Goal: Book appointment/travel/reservation

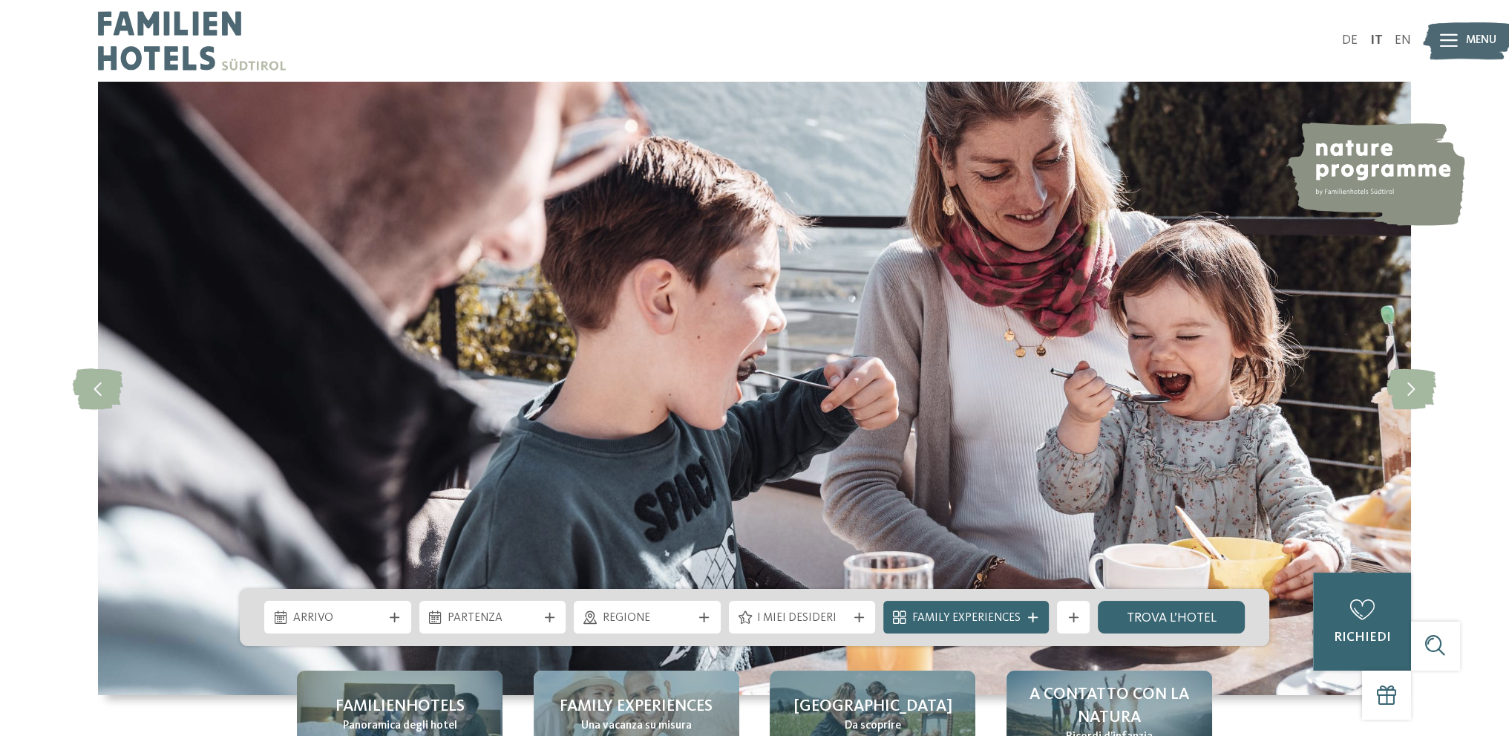
scroll to position [223, 0]
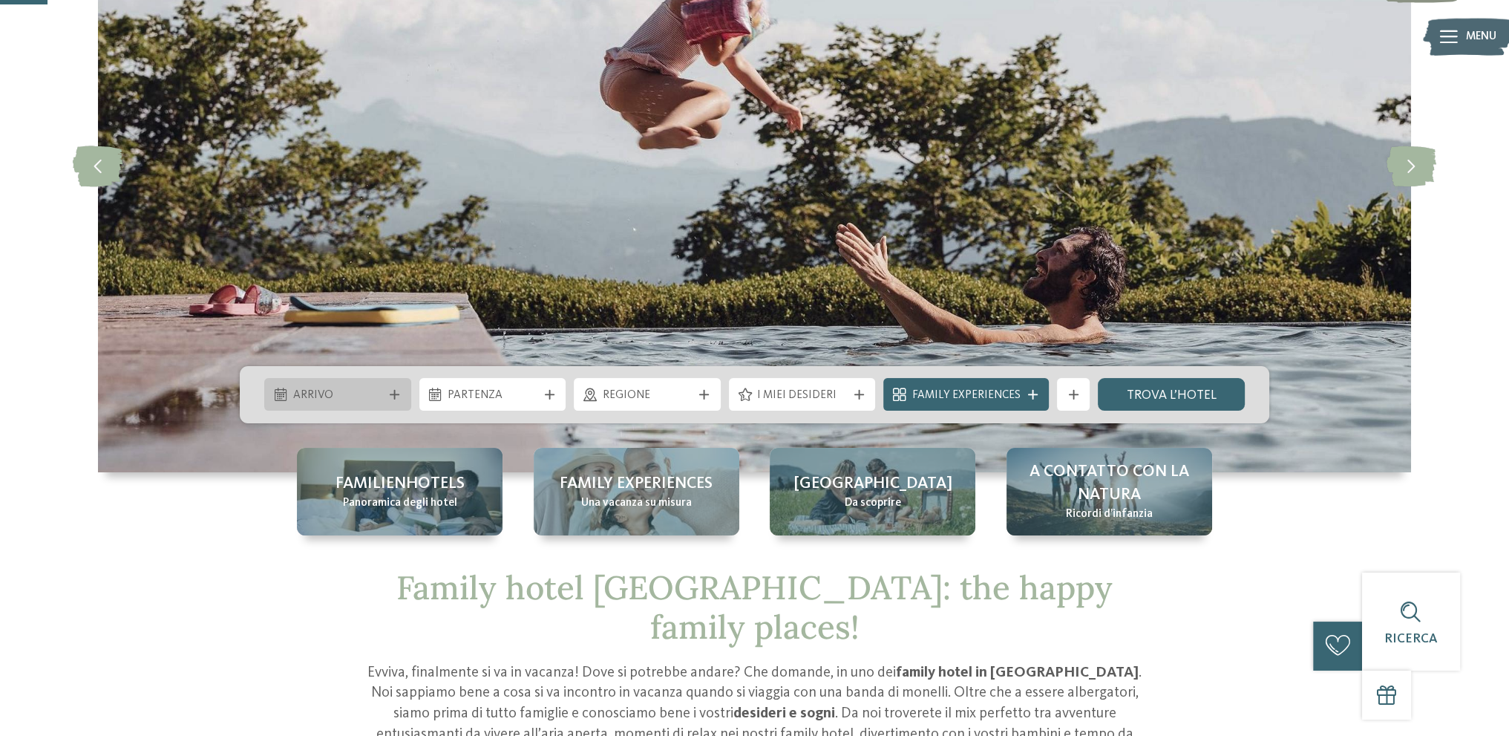
click at [380, 386] on div "Arrivo" at bounding box center [338, 395] width 98 height 18
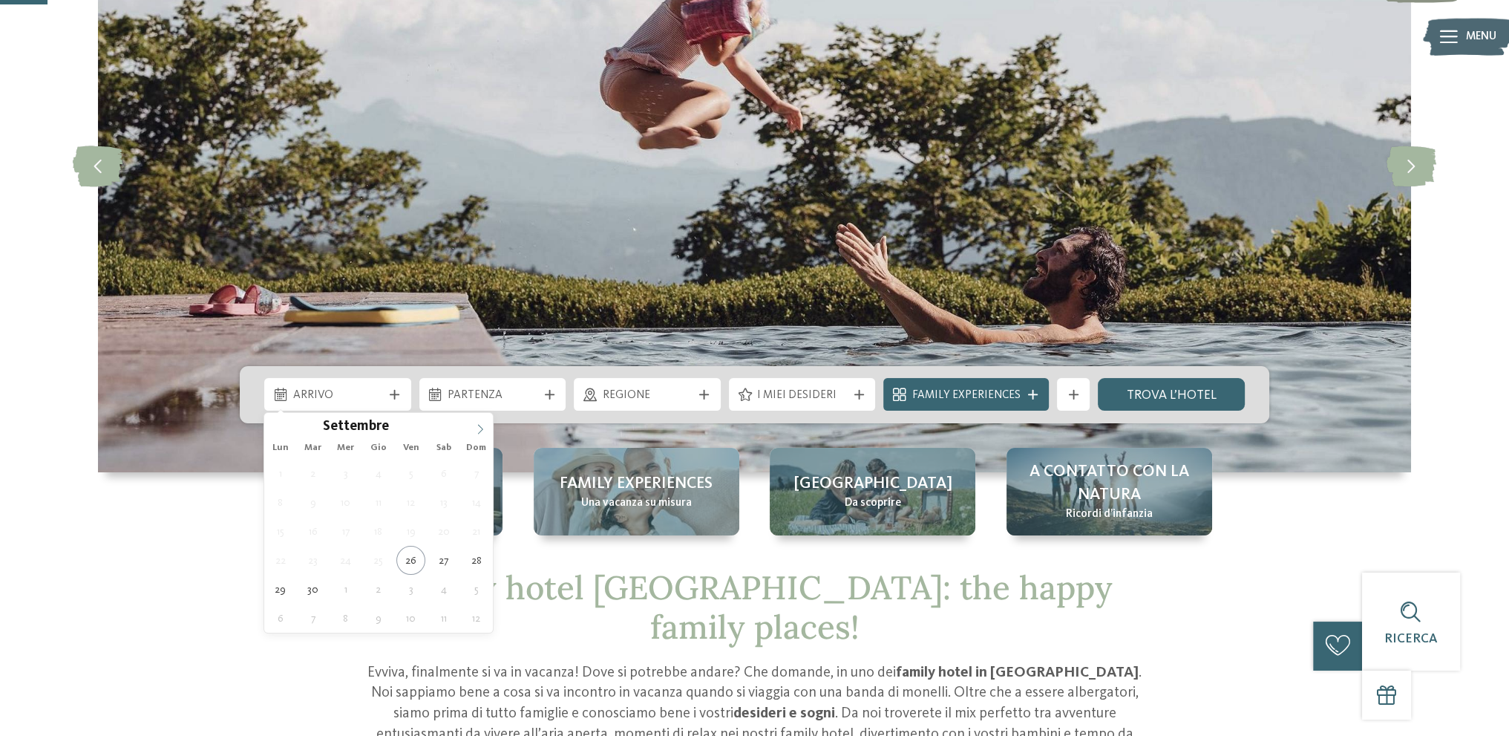
click at [475, 427] on icon at bounding box center [480, 429] width 10 height 10
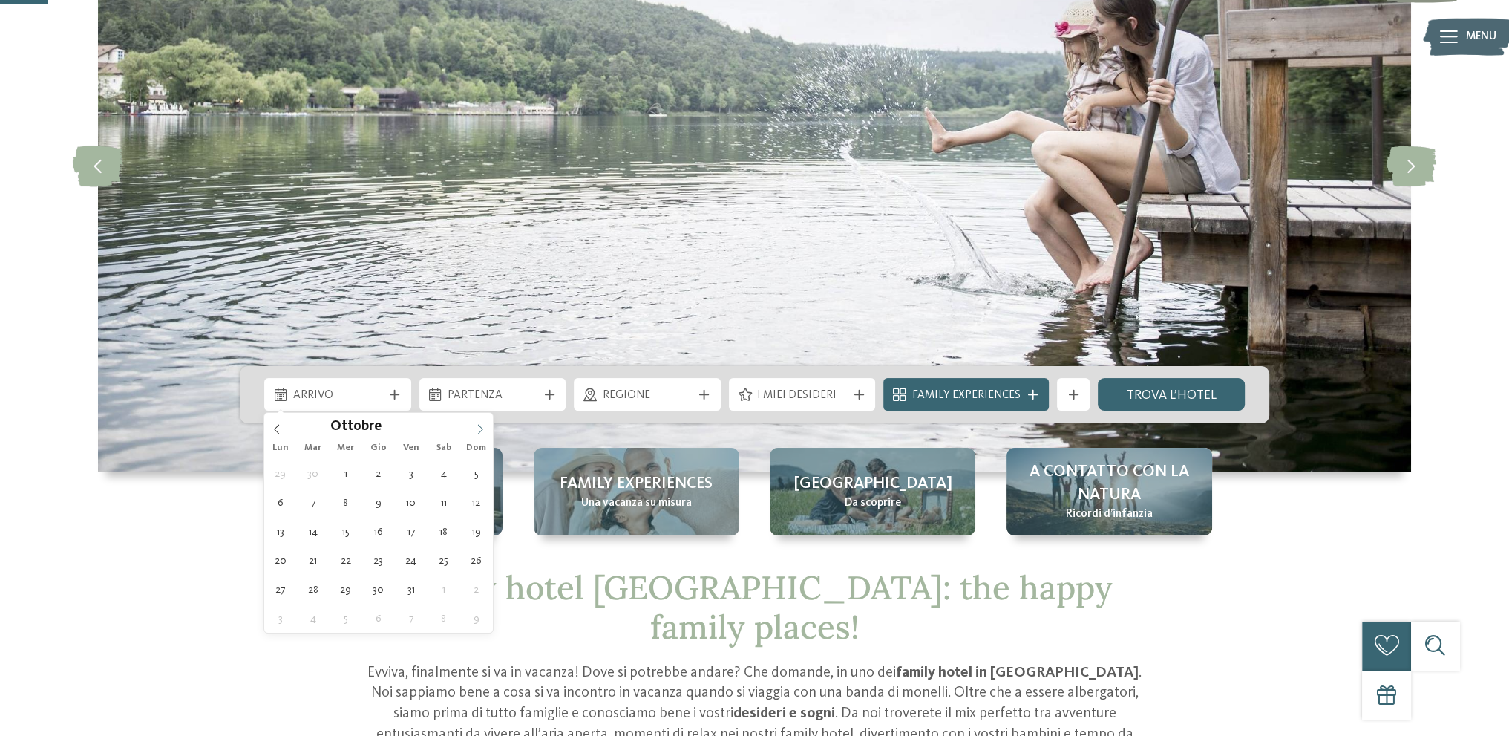
click at [475, 427] on icon at bounding box center [480, 429] width 10 height 10
click at [480, 428] on icon at bounding box center [480, 429] width 10 height 10
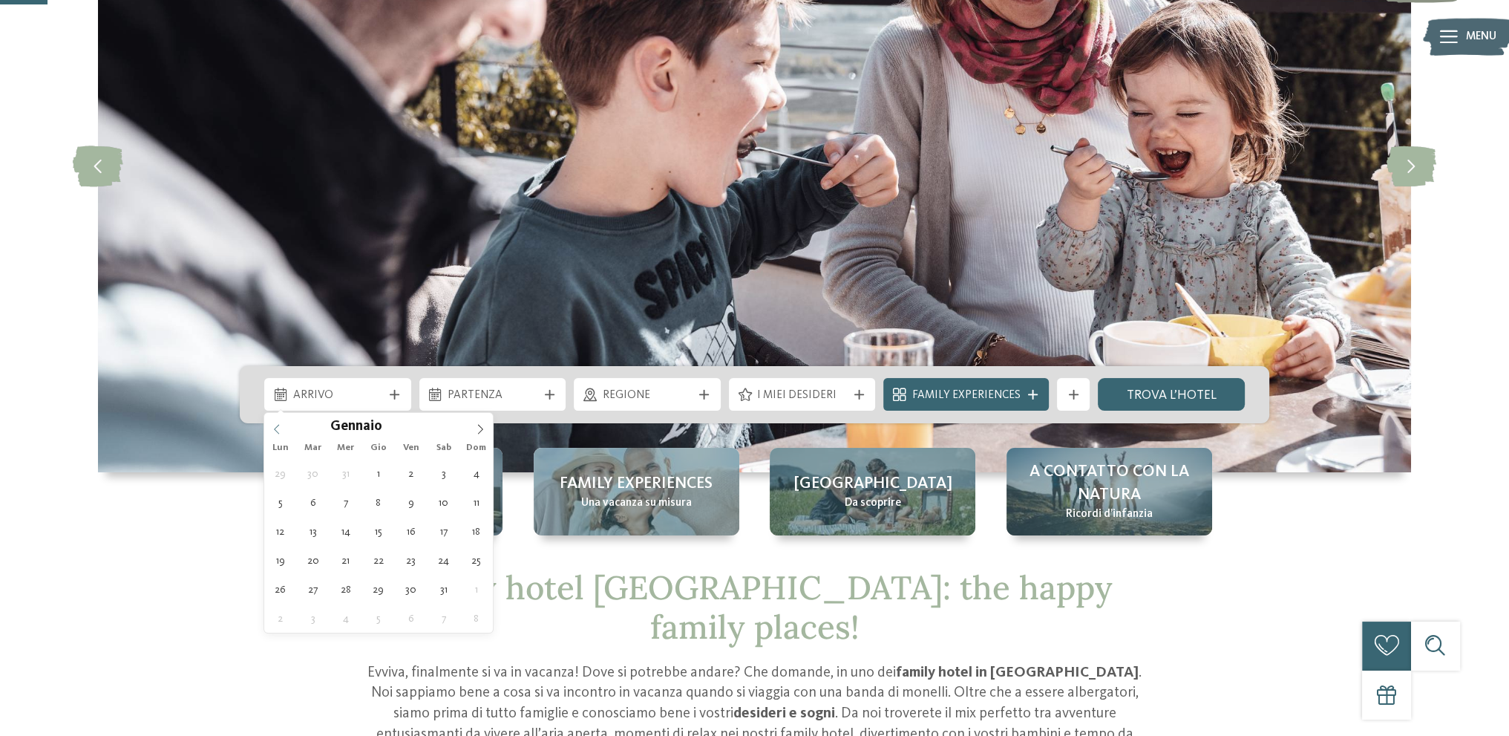
click at [275, 432] on icon at bounding box center [277, 429] width 10 height 10
type input "****"
type div "[DATE]"
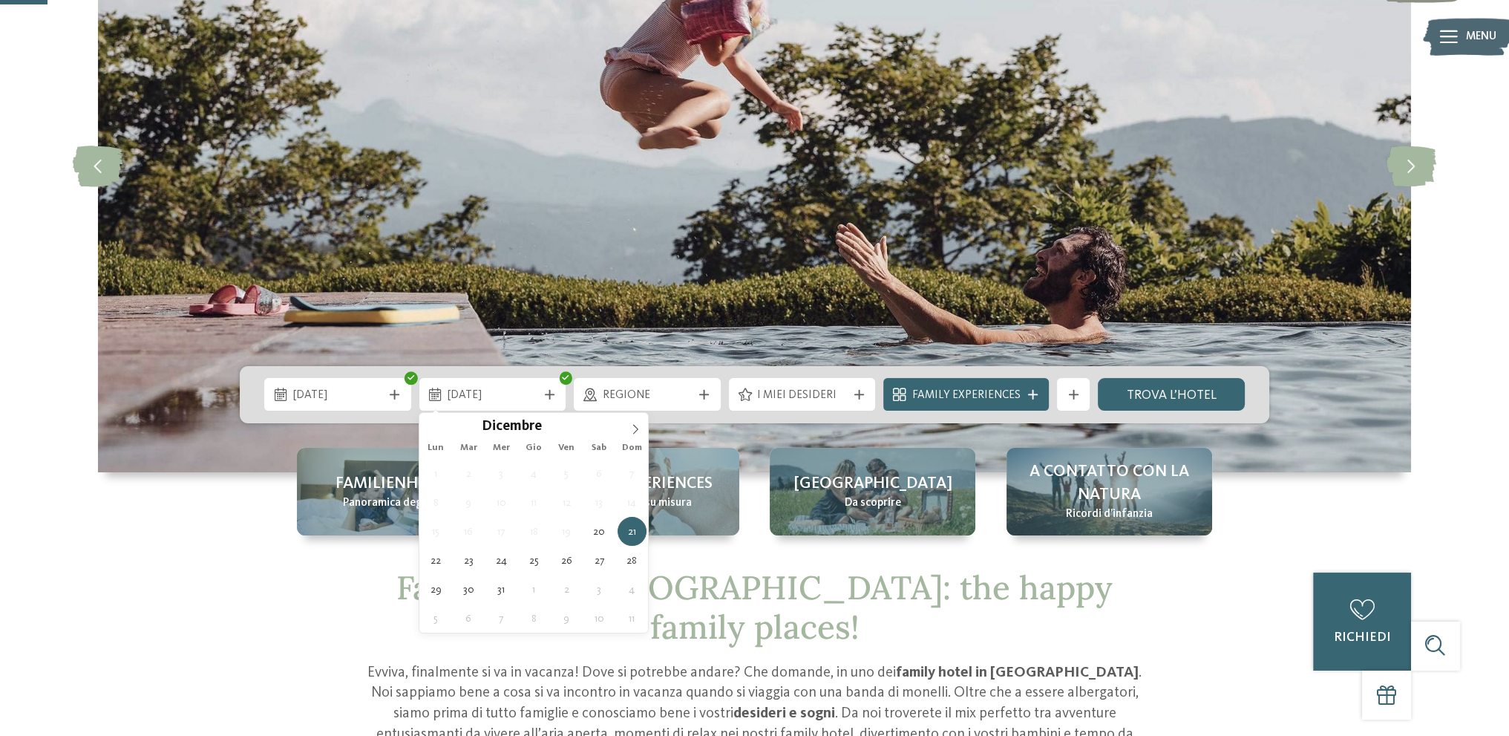
type div "[DATE]"
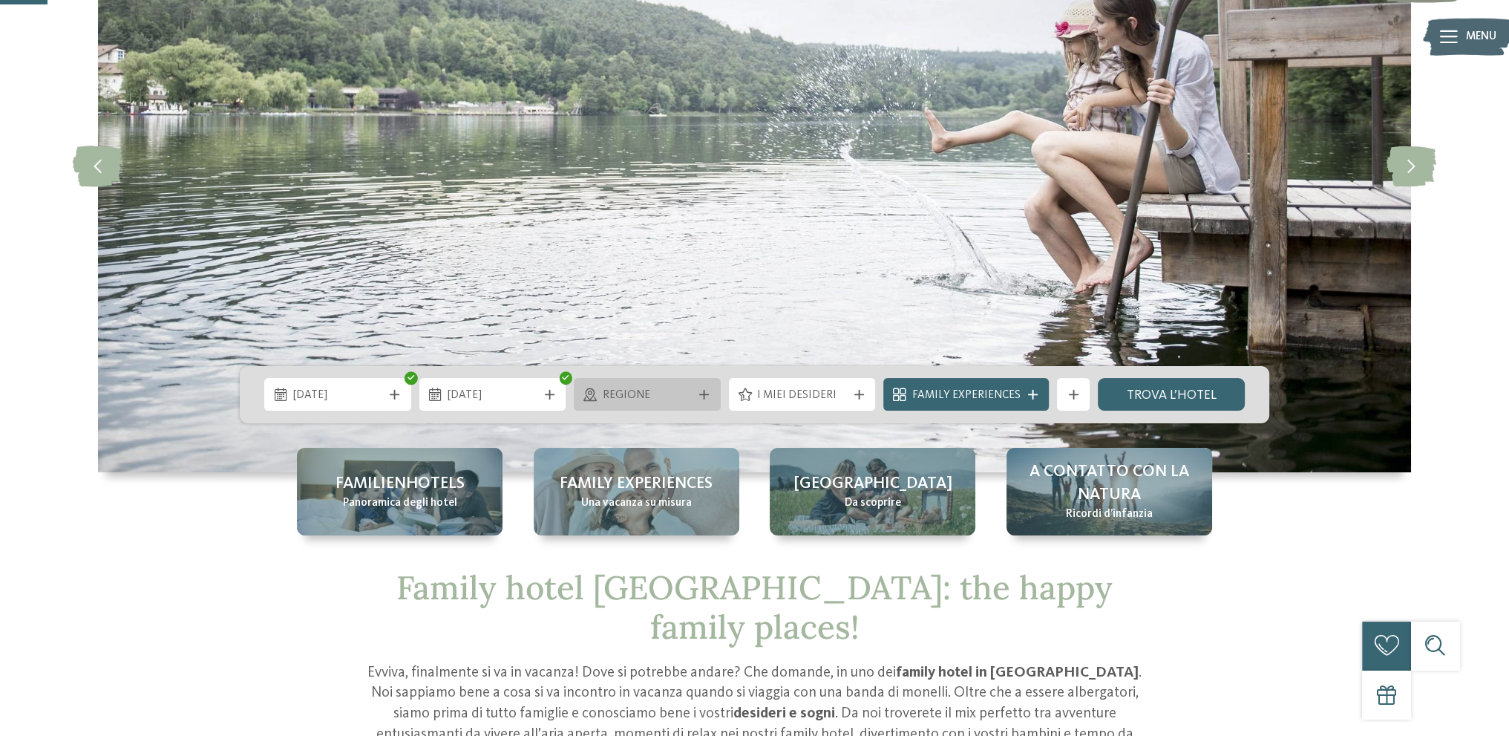
click at [613, 405] on div "Regione" at bounding box center [647, 394] width 147 height 33
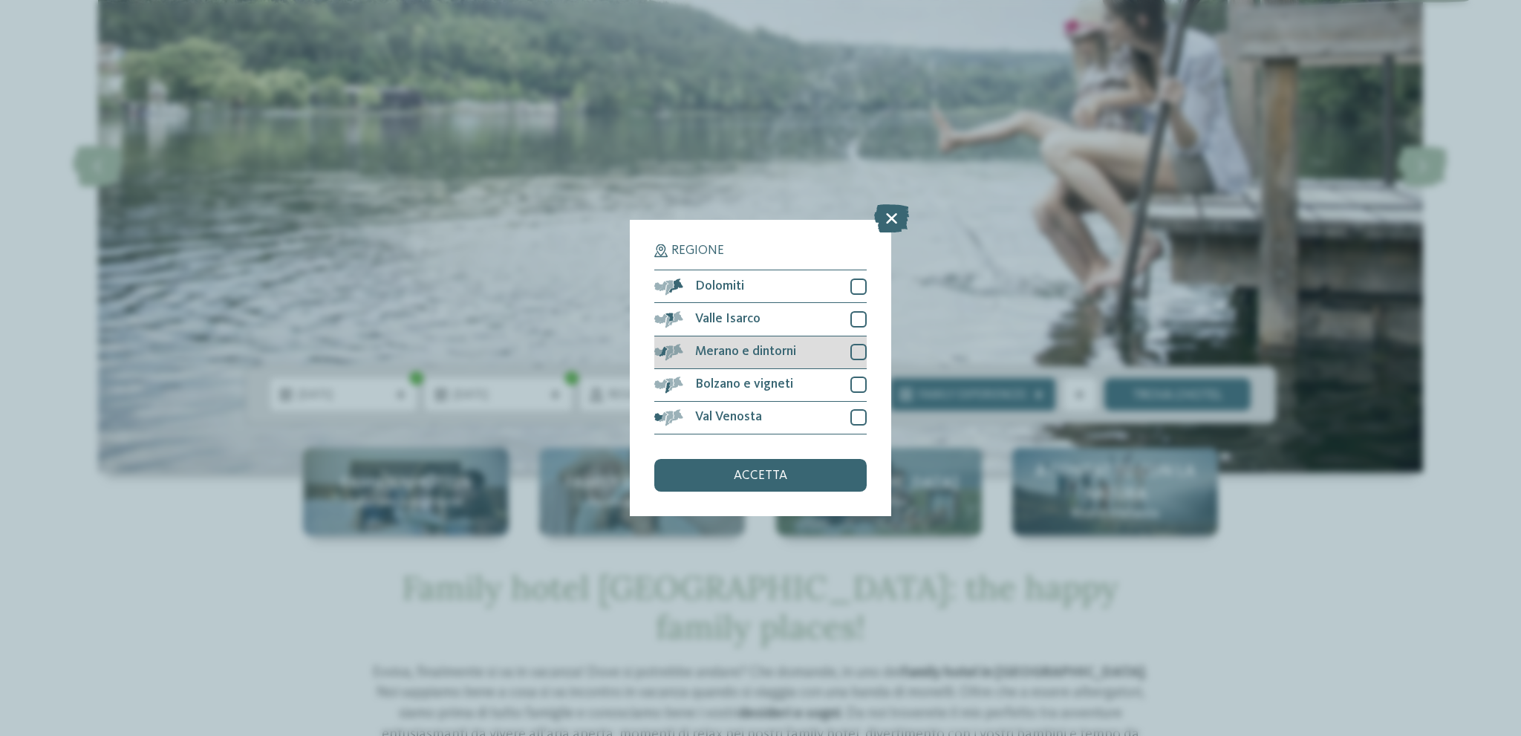
click at [713, 359] on div "Merano e dintorni" at bounding box center [760, 352] width 212 height 33
click at [762, 479] on span "accetta" at bounding box center [760, 475] width 53 height 13
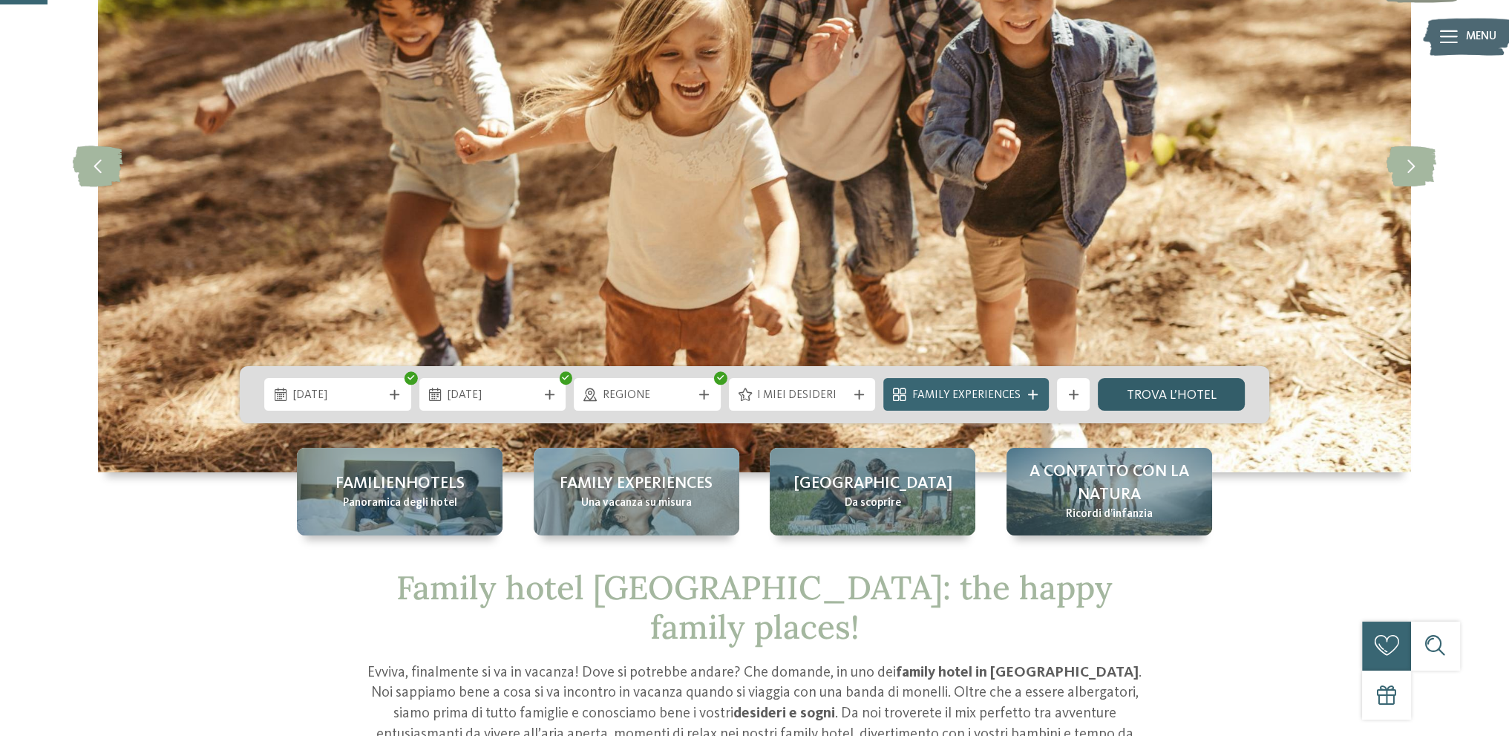
click at [1157, 394] on link "trova l’hotel" at bounding box center [1171, 394] width 147 height 33
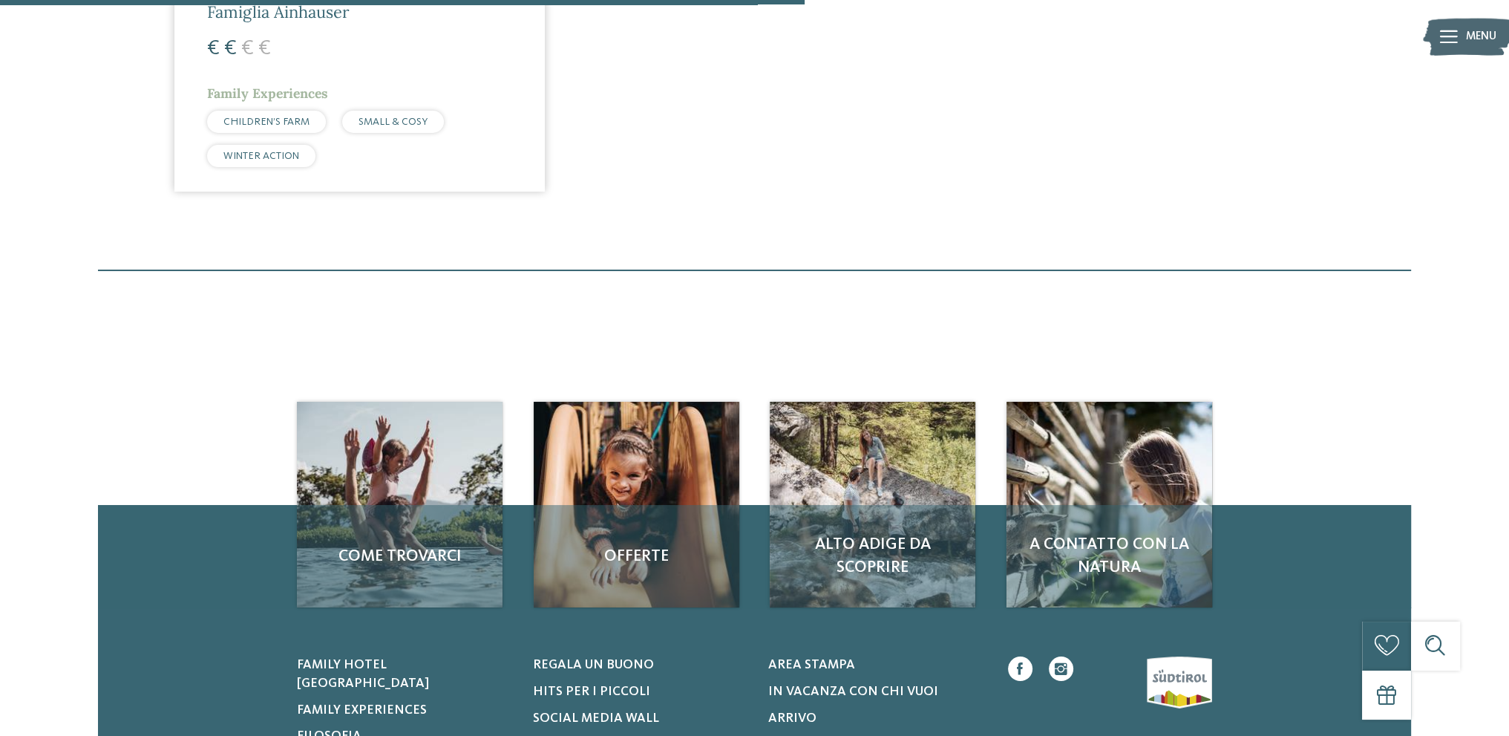
scroll to position [692, 0]
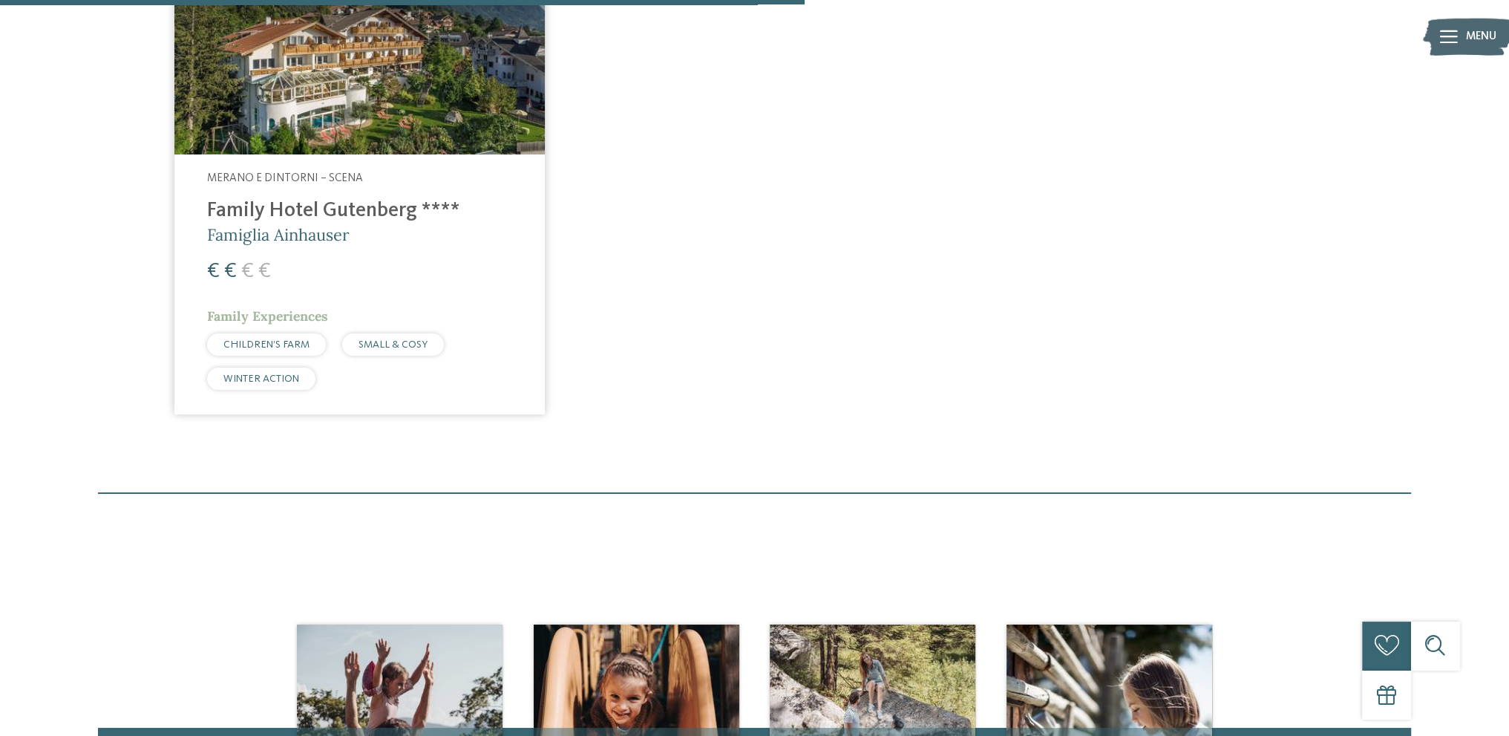
click at [380, 213] on h4 "Family Hotel Gutenberg ****" at bounding box center [359, 211] width 305 height 25
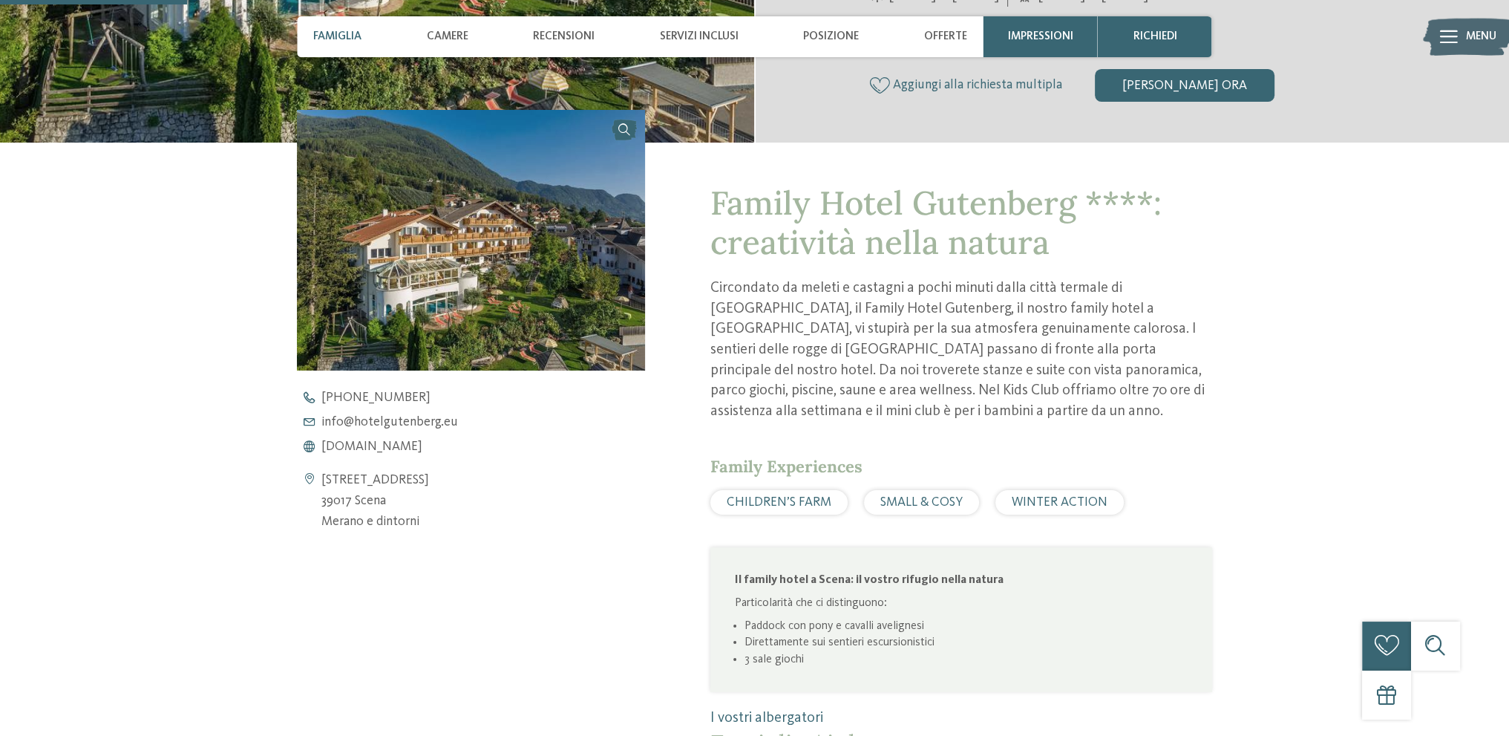
scroll to position [594, 0]
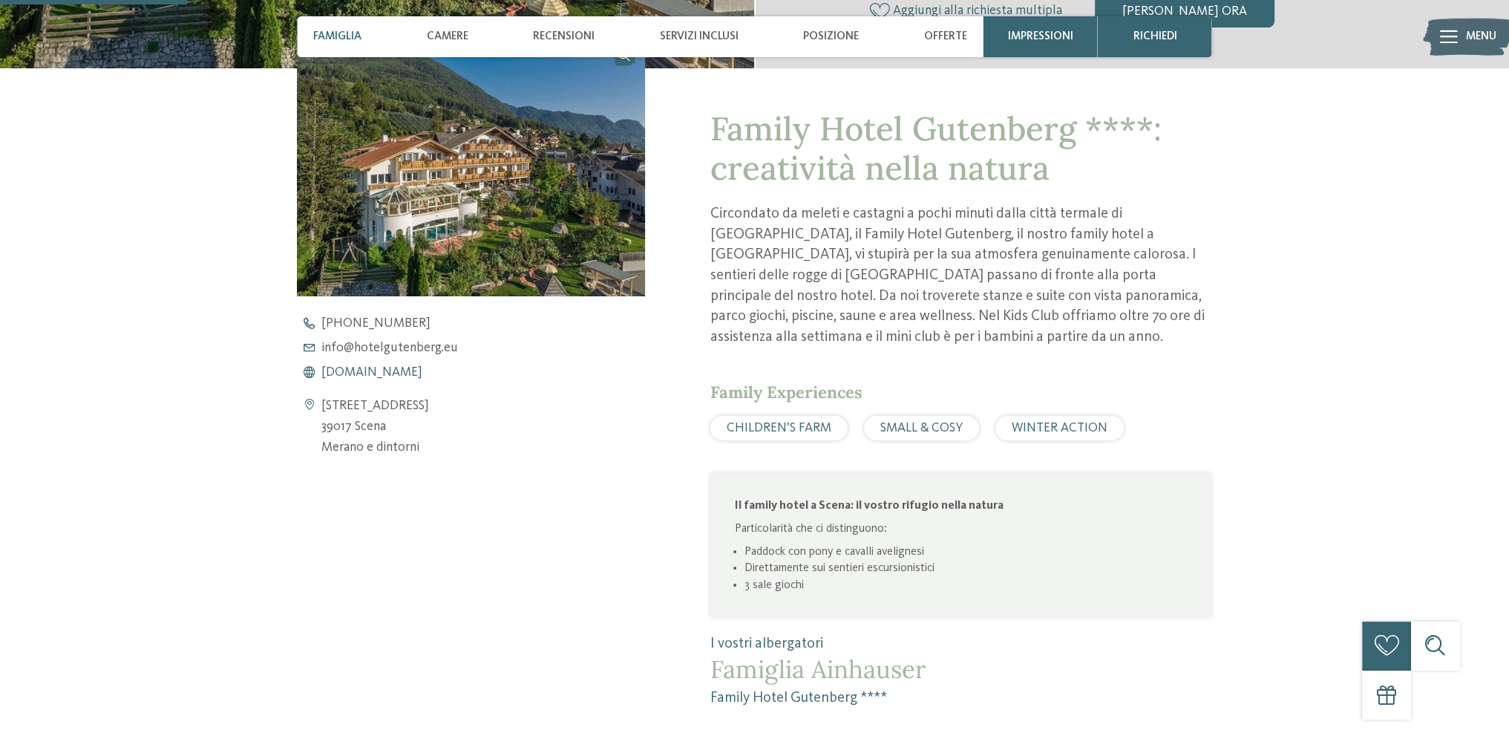
click at [418, 370] on span "www.hotelgutenberg.eu" at bounding box center [371, 372] width 101 height 13
